Goal: Task Accomplishment & Management: Manage account settings

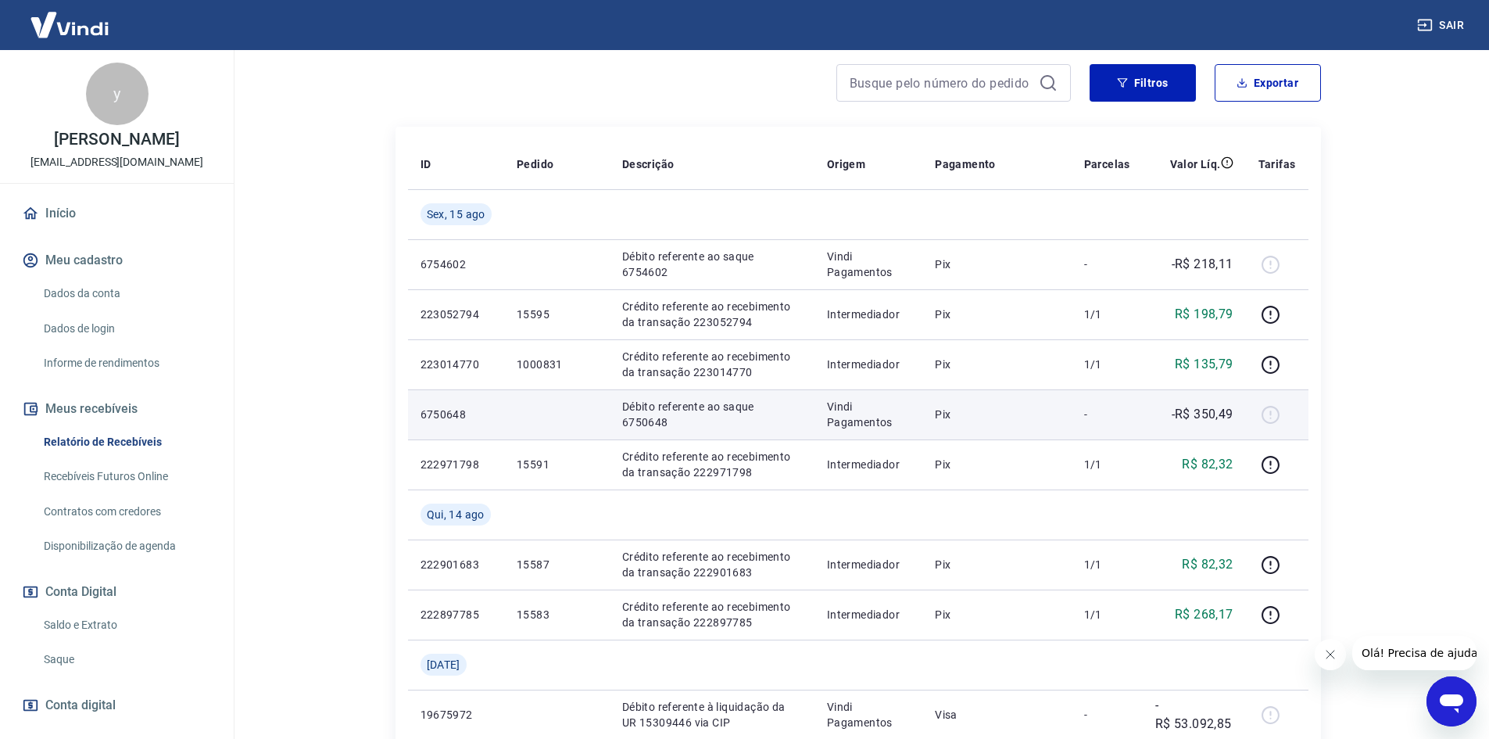
scroll to position [234, 0]
